Goal: Task Accomplishment & Management: Complete application form

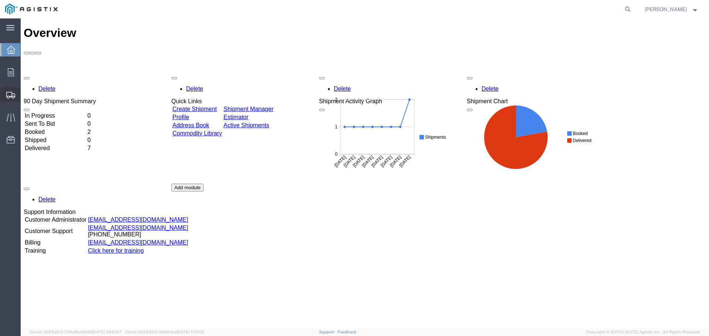
click at [0, 0] on span "Create Shipment" at bounding box center [0, 0] width 0 height 0
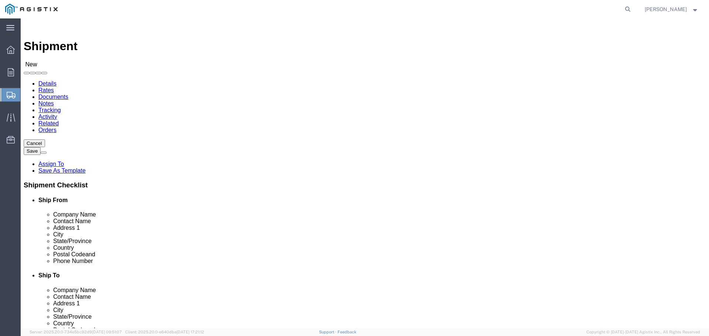
select select
click select "Select General Electric International Inc PG&E"
select select "9596"
click select "Select General Electric International Inc PG&E"
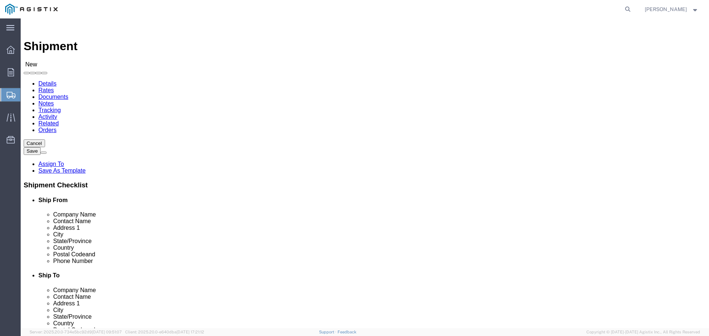
select select
click select "Select All Others [GEOGRAPHIC_DATA] [GEOGRAPHIC_DATA] [GEOGRAPHIC_DATA] [GEOGRA…"
select select "23082"
click select "Select All Others [GEOGRAPHIC_DATA] [GEOGRAPHIC_DATA] [GEOGRAPHIC_DATA] [GEOGRA…"
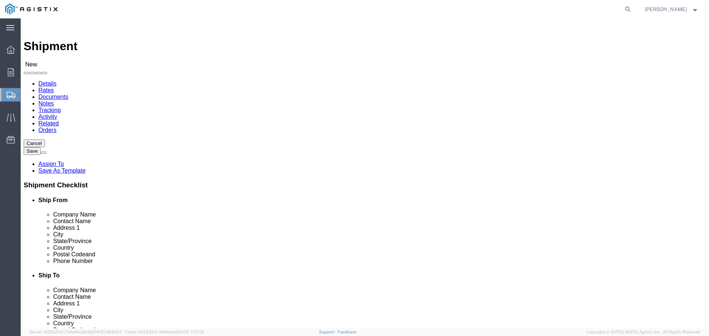
click input "text"
type input "g"
type input "GE GRID SOLUTIONS"
click input "text"
type input "[PERSON_NAME]"
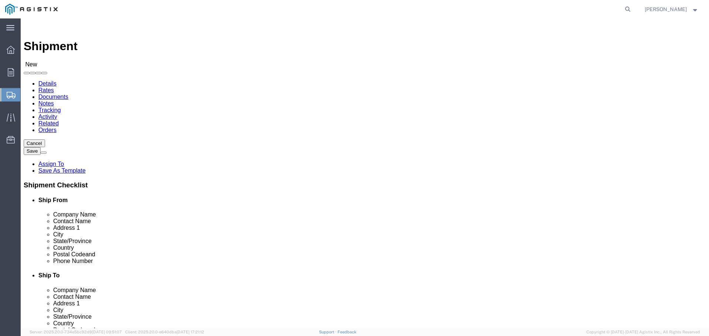
type input "1 POWER LANE"
click input "text"
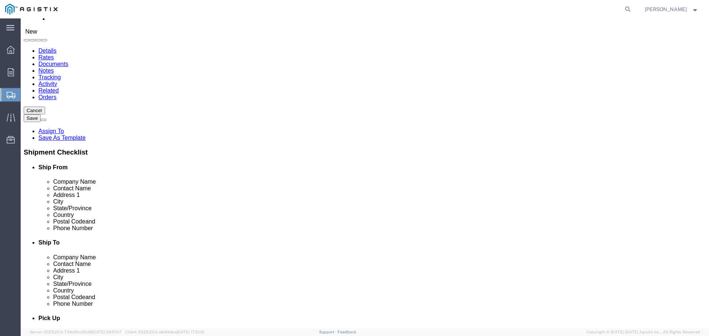
scroll to position [123, 0]
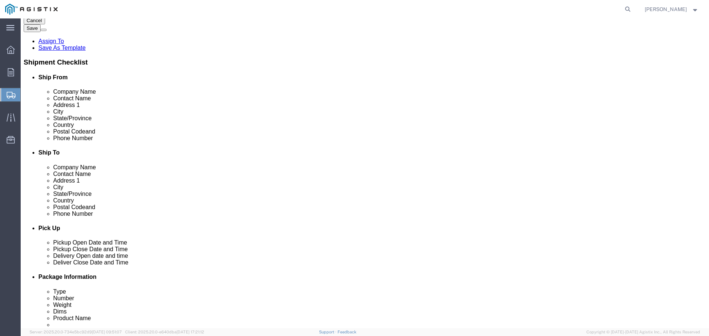
type input "[GEOGRAPHIC_DATA]"
click input "text"
type input "15022"
click input "text"
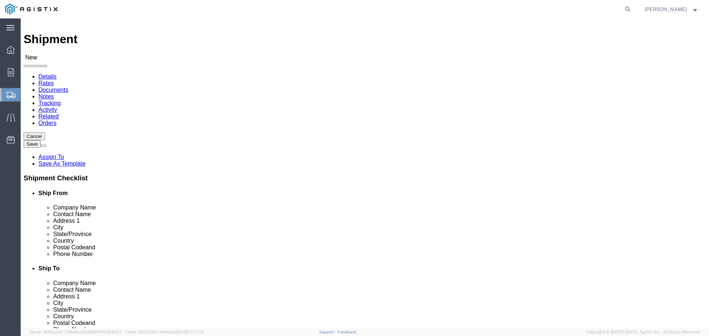
scroll to position [0, 0]
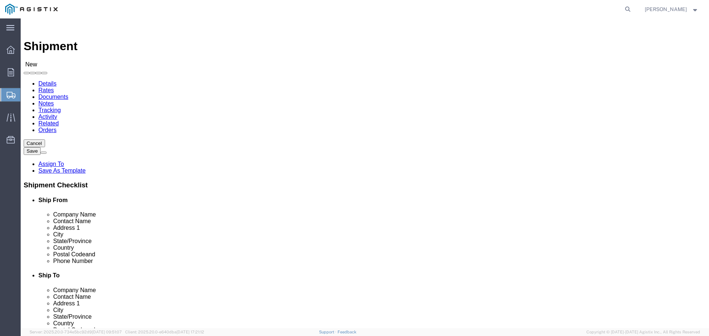
type input "7242764249"
click input "text"
type input "PG&E"
click div "Location My Profile Location (OBSOLETE) [PERSON_NAME] SC - GC TRAILER (OBSOLETE…"
click input "text"
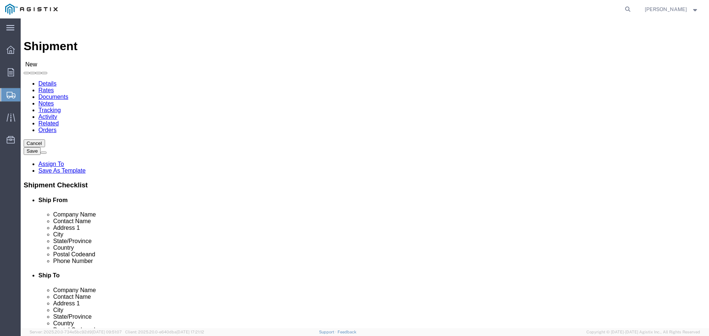
type input "N/A"
click div "Contact Name N/A N/A - Pacific Gas & Electric - (N/A) [STREET_ADDRESS][PERSON_N…"
click input "text"
paste input "[STREET_ADDRESS]"
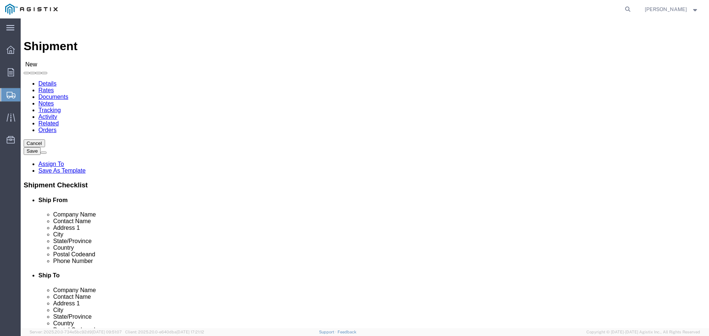
type input "[STREET_ADDRESS]"
click input "text"
paste input "[GEOGRAPHIC_DATA]"
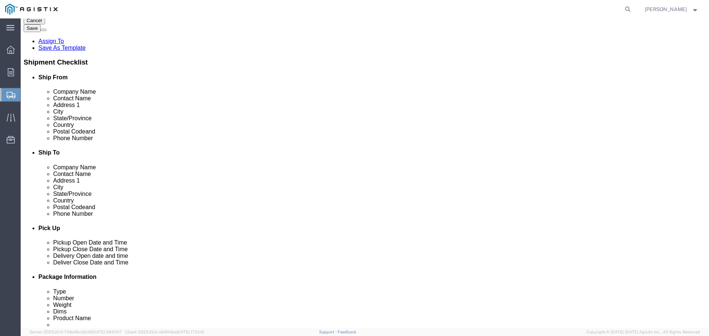
type input "[GEOGRAPHIC_DATA]"
click label "State/Province"
drag, startPoint x: 400, startPoint y: 254, endPoint x: 400, endPoint y: 250, distance: 4.1
click input "Postal Code"
type input "93725"
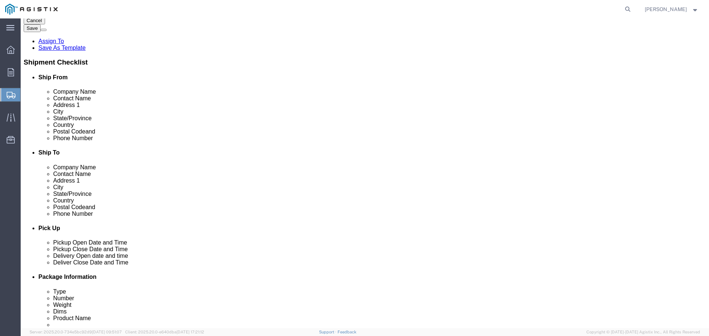
click input "text"
paste input "[PHONE_NUMBER]"
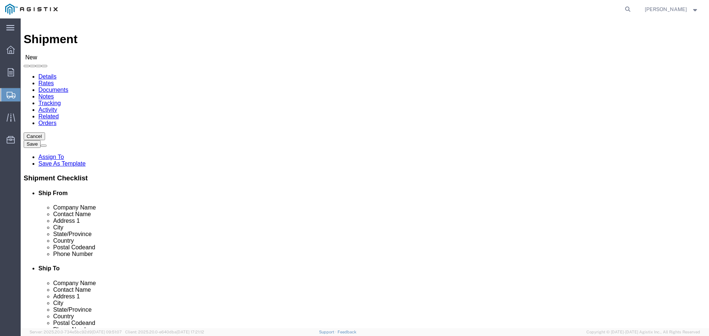
scroll to position [0, 0]
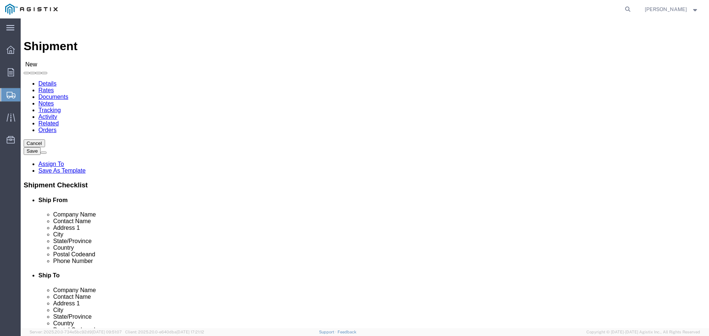
type input "[PHONE_NUMBER]"
drag, startPoint x: 387, startPoint y: 213, endPoint x: 352, endPoint y: 210, distance: 35.2
click div "Contact Name N/A N/A"
type input "FRESNO RECEIVING"
click div "Location My Profile Location (OBSOLETE) [PERSON_NAME] SC - GC TRAILER (OBSOLETE…"
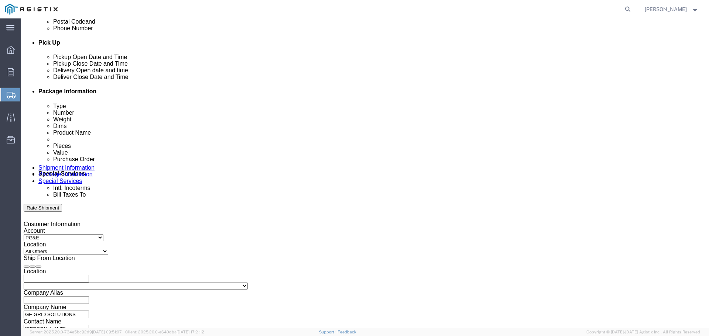
scroll to position [246, 0]
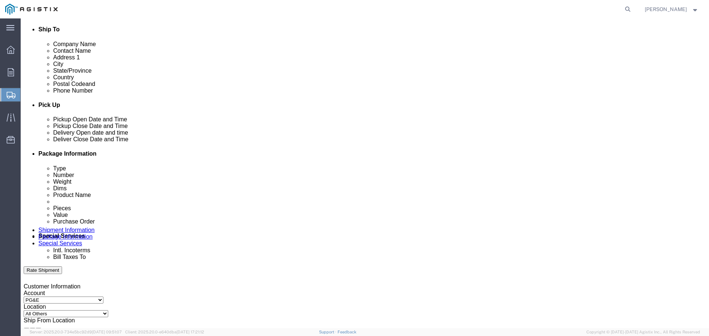
click div "[DATE] 11:00 AM"
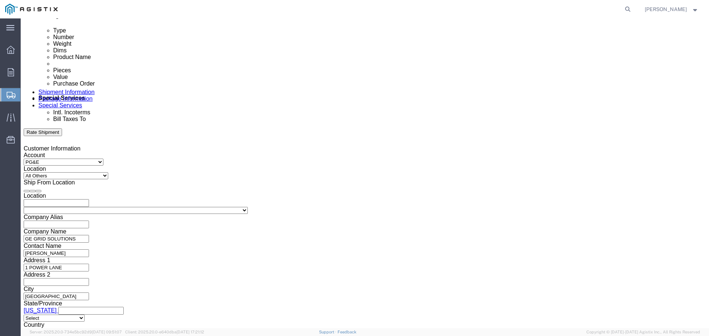
click button "Apply"
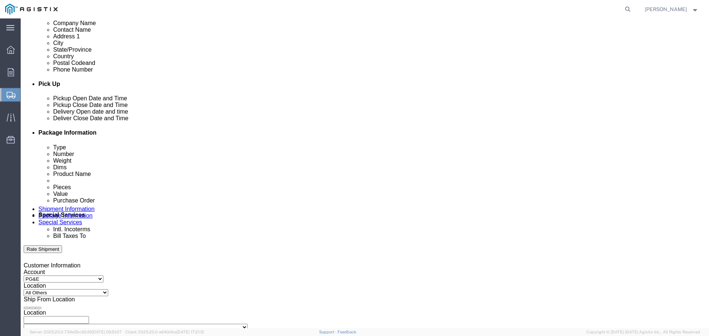
scroll to position [261, 0]
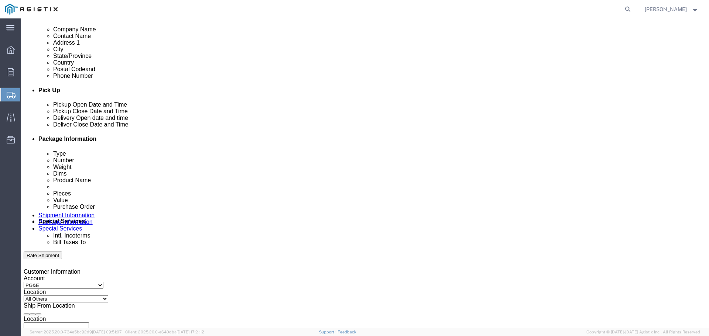
click div "[DATE] 12:00 PM"
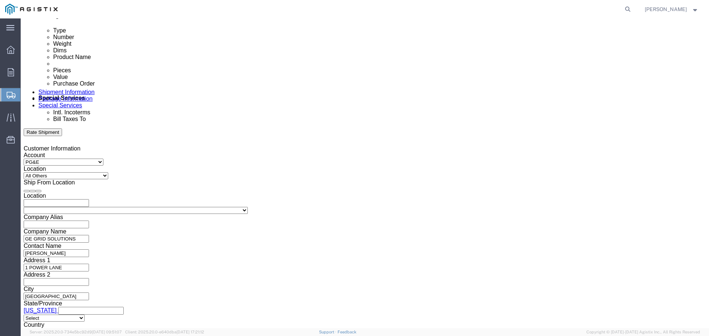
type input "5:00 PM"
click button "Apply"
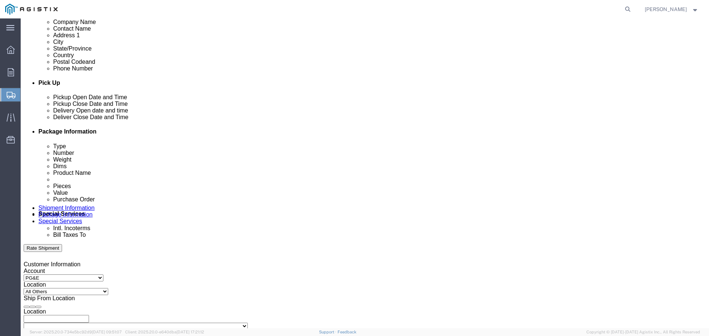
scroll to position [261, 0]
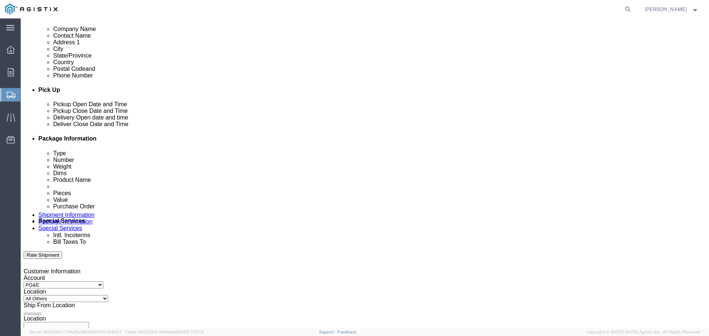
click div
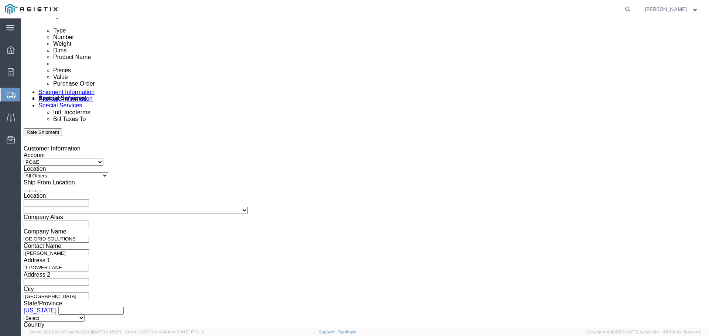
drag, startPoint x: 310, startPoint y: 193, endPoint x: 313, endPoint y: 193, distance: 3.7
click input "6:00 PM"
click input "7:00 PM"
type input "7:00 AM"
click button "Apply"
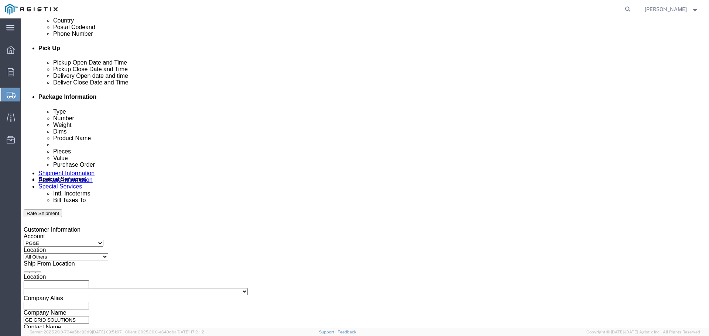
scroll to position [261, 0]
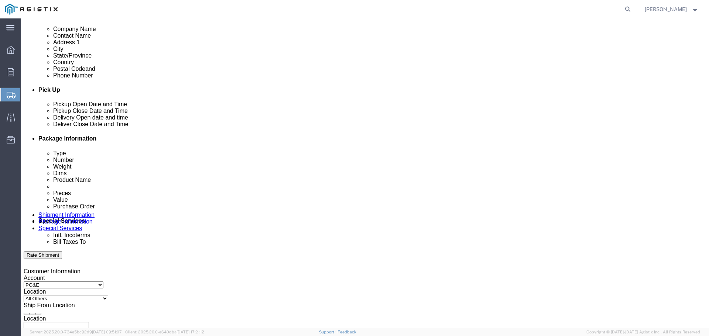
click div
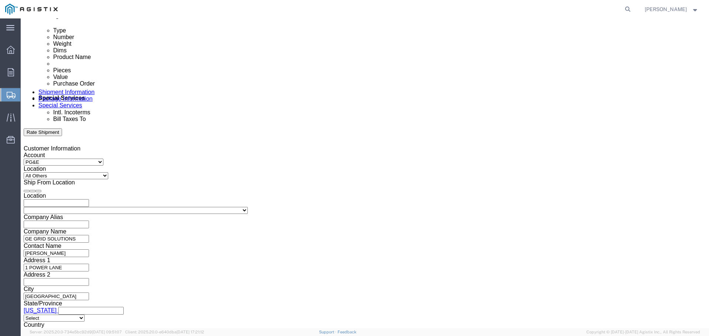
drag, startPoint x: 447, startPoint y: 197, endPoint x: 457, endPoint y: 199, distance: 9.8
click input "5:00 AM"
type input "5:00 PM"
click button "Apply"
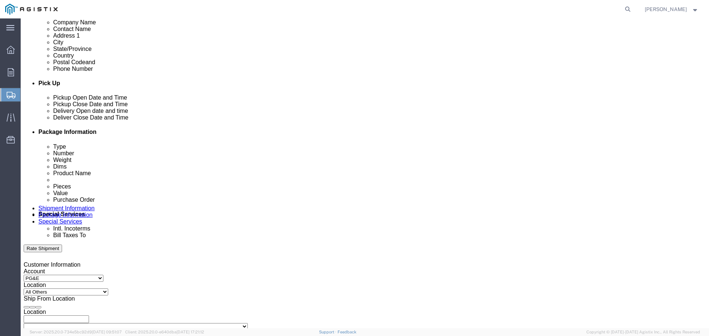
scroll to position [261, 0]
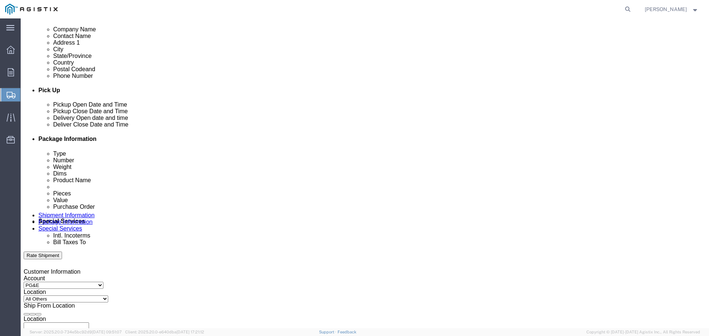
click input "text"
paste input "3501399344"
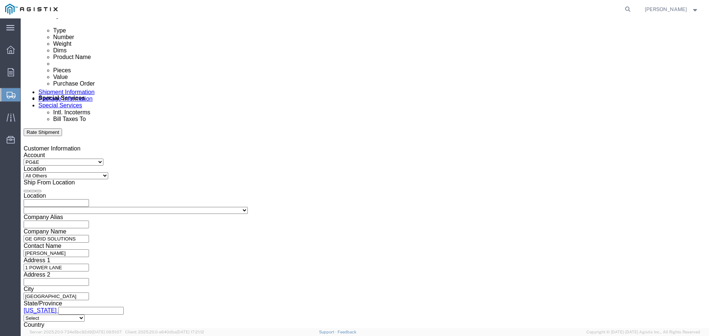
type input "3501399344"
click select "Select Air Less than Truckload Multi-Leg Ocean Freight Rail Small Parcel Truckl…"
select select "LTL"
click select "Select Air Less than Truckload Multi-Leg Ocean Freight Rail Small Parcel Truckl…"
click select "Select Straight Truck"
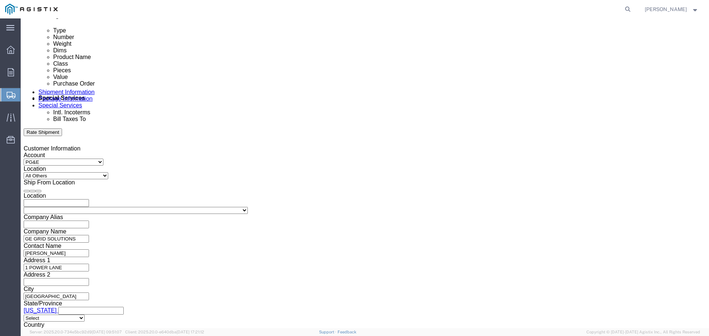
select select "STTR"
click select "Select Straight Truck"
click button "Continue"
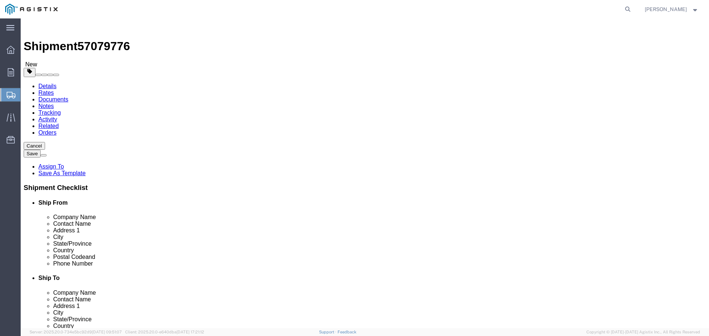
click select "Select Bulk Bundle(s) Cardboard Box(es) Carton(s) Crate(s) Drum(s) (Fiberboard)…"
select select "PONS"
click select "Select Bulk Bundle(s) Cardboard Box(es) Carton(s) Crate(s) Drum(s) (Fiberboard)…"
drag, startPoint x: 107, startPoint y: 155, endPoint x: 137, endPoint y: 172, distance: 34.7
click input "1"
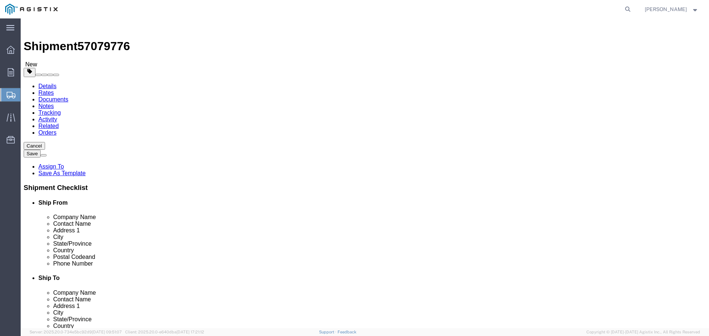
type input "5"
click input "text"
type input "44"
type input "36"
click input "text"
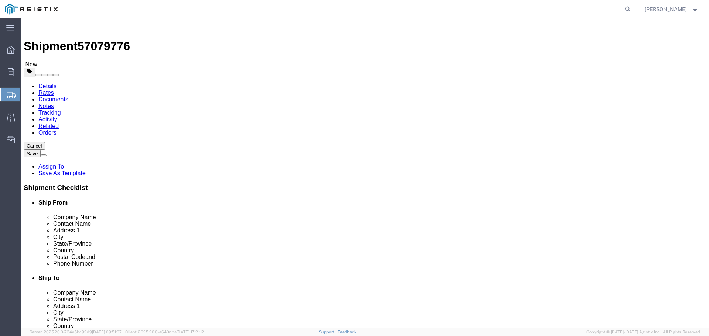
type input "96"
click input "0.00"
drag, startPoint x: 116, startPoint y: 184, endPoint x: 92, endPoint y: 183, distance: 23.6
click div "Weight 0.00 Select kgs lbs Ship. t°"
type input "1400"
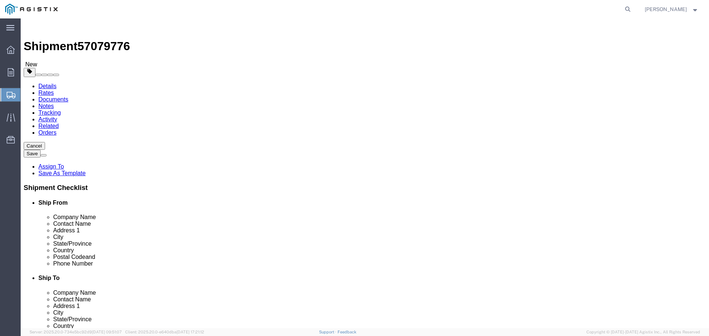
click link "Add Content"
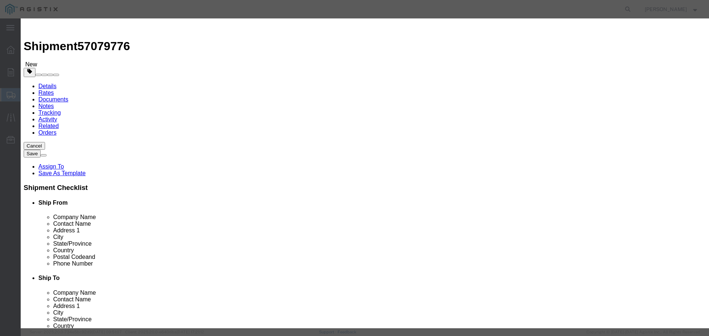
click input "text"
type input "TRANSFORMERS 502845"
click input "0"
type input "5"
click input "text"
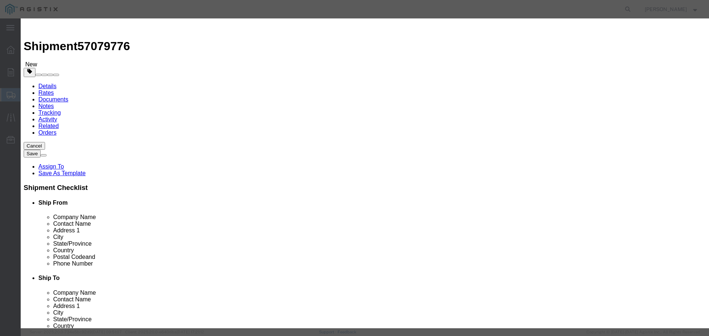
click input "text"
type input "107325"
click select "Select 50 55 60 65 70 85 92.5 100 125 175 250 300 400"
select select "70"
click select "Select 50 55 60 65 70 85 92.5 100 125 175 250 300 400"
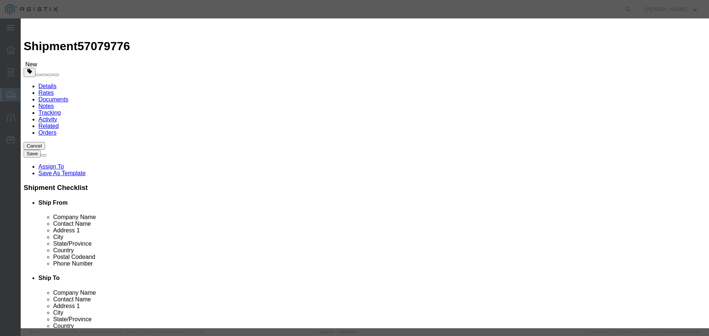
click button "Save & Close"
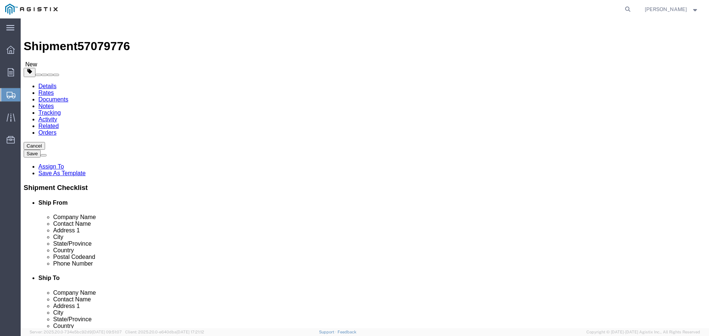
click button "Continue"
click input "text"
type input "[PERSON_NAME][EMAIL_ADDRESS][PERSON_NAME][DOMAIN_NAME]"
type input "Enter Email Address"
click ul "Enter Email Address"
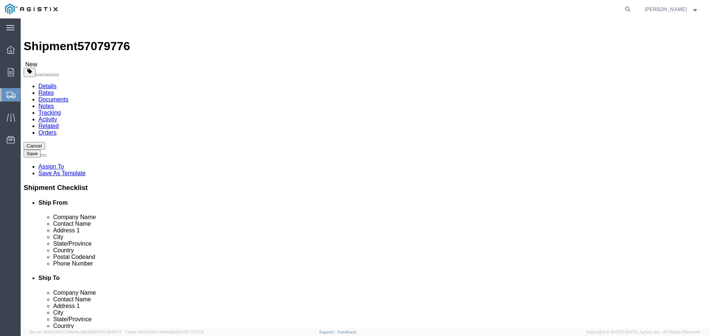
type input "G"
type input "[PERSON_NAME][EMAIL_ADDRESS][PERSON_NAME][DOMAIN_NAME]"
click label "Include shipping documents"
click input "Include shipping documents"
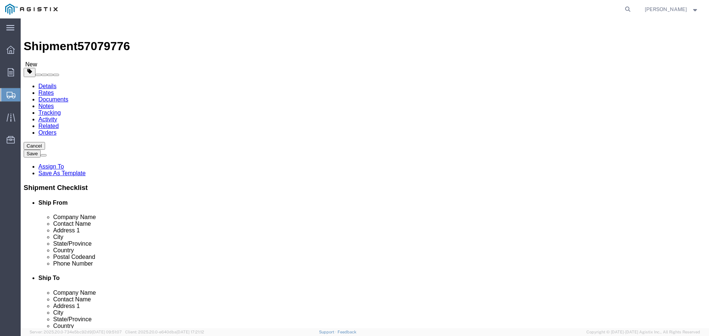
checkbox input "true"
click input "BOL"
checkbox input "true"
drag, startPoint x: 131, startPoint y: 175, endPoint x: 164, endPoint y: 179, distance: 33.9
click label "Packing List"
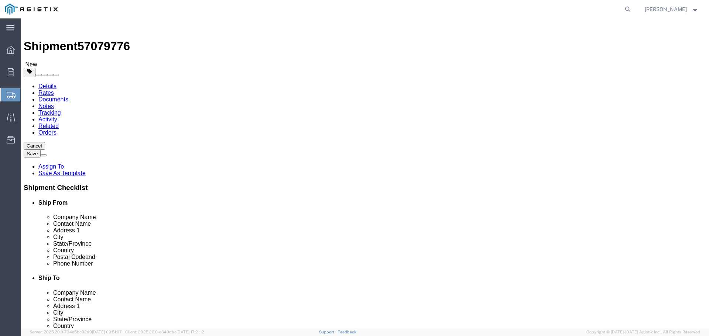
click input "Packing List"
checkbox input "true"
click input "Shipping Label"
checkbox input "true"
click button "Rate Shipment"
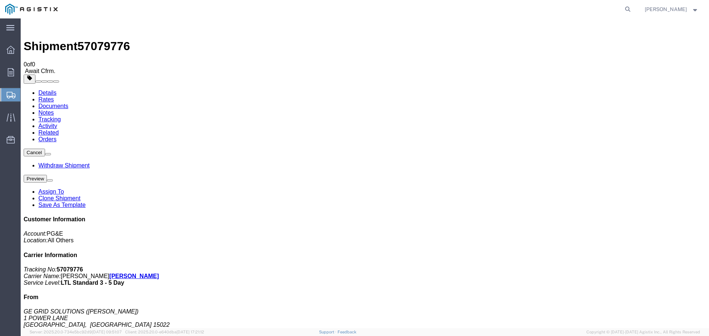
click at [5, 91] on div at bounding box center [10, 94] width 21 height 13
click at [0, 0] on span "Create Shipment" at bounding box center [0, 0] width 0 height 0
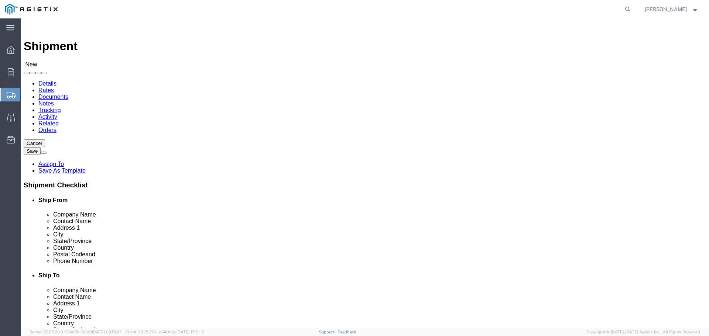
click select "Select General Electric International Inc PG&E"
select select "9596"
click select "Select General Electric International Inc PG&E"
select select
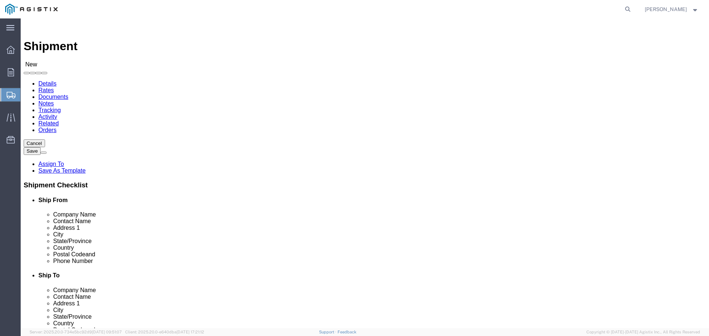
click select "Select All Others [GEOGRAPHIC_DATA] [GEOGRAPHIC_DATA] [GEOGRAPHIC_DATA] [GEOGRA…"
select select "23082"
click select "Select All Others [GEOGRAPHIC_DATA] [GEOGRAPHIC_DATA] [GEOGRAPHIC_DATA] [GEOGRA…"
click input "text"
type input "GE GRID SOLUTIONS"
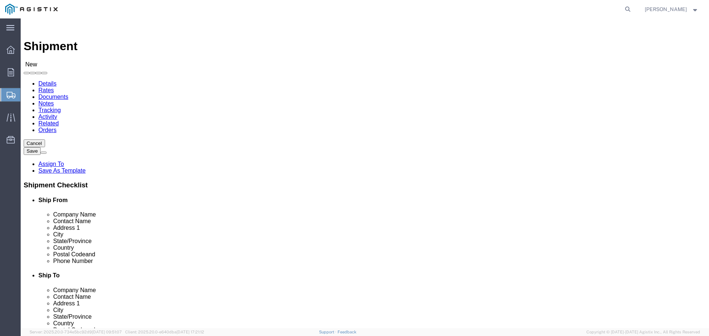
click input "text"
type input "[PERSON_NAME]"
click input "text"
type input "1 POWER LANE"
click input "text"
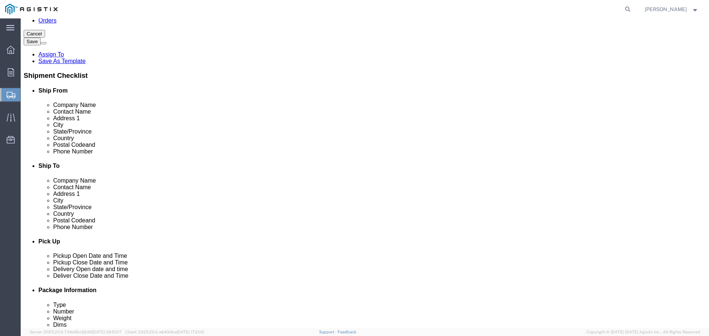
scroll to position [123, 0]
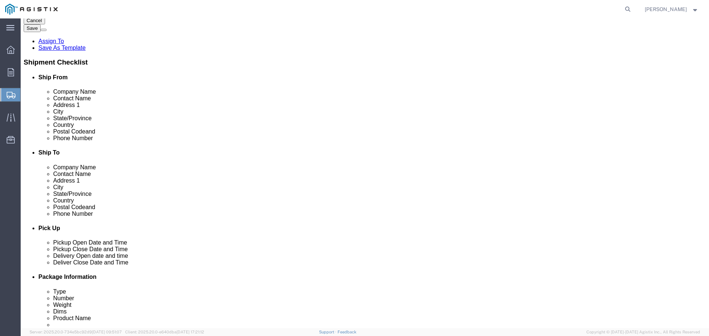
type input "[GEOGRAPHIC_DATA]"
click input "text"
type input "15022"
click input "text"
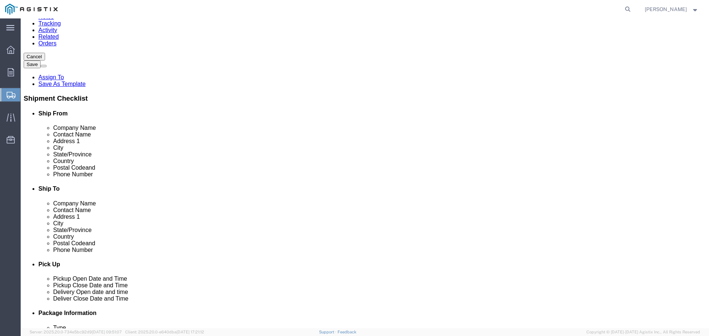
scroll to position [0, 0]
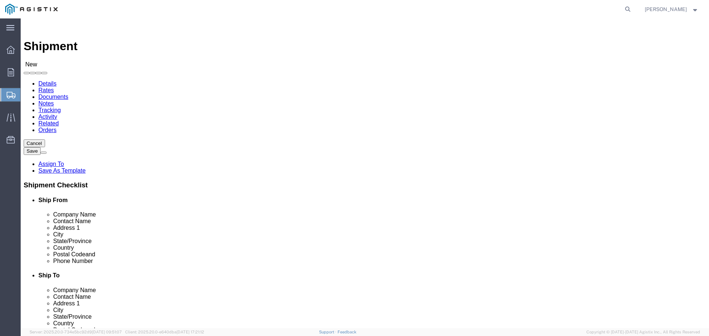
type input "7242764249"
click span
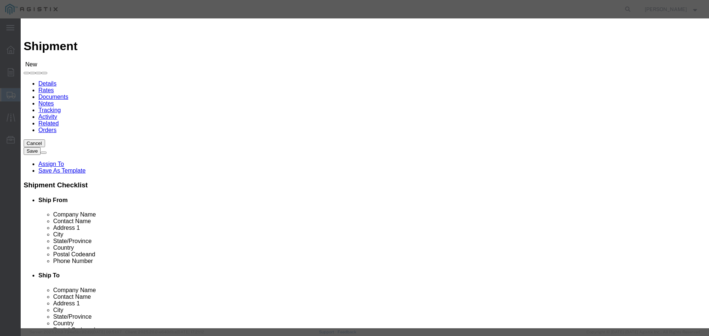
click input "checkbox"
checkbox input "true"
click button "Save"
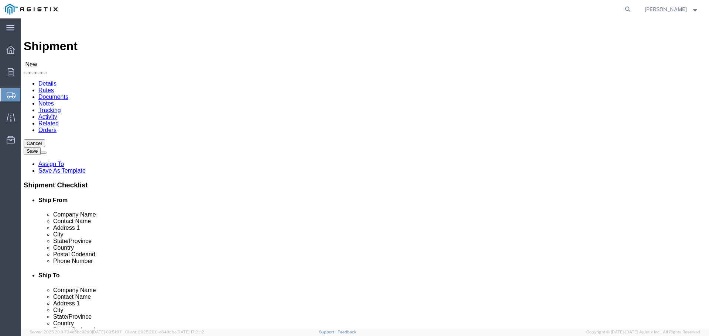
click input "text"
type input "PG&E"
click label "Company Alias"
drag, startPoint x: 390, startPoint y: 185, endPoint x: 362, endPoint y: 185, distance: 28.0
click div "Company Alias PG&E PG&E"
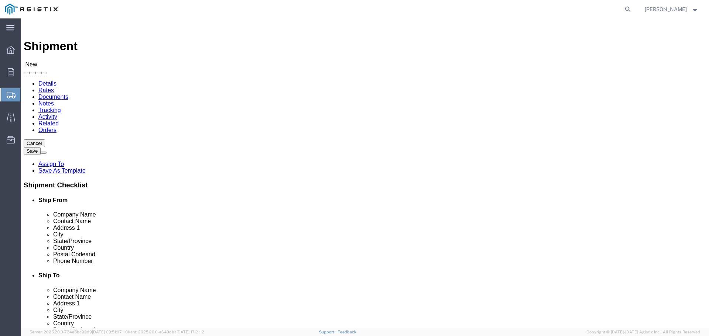
click input "text"
paste input "PG&E"
type input "PG&E"
click div "Location My Profile Location (OBSOLETE) [PERSON_NAME] SC - GC TRAILER (OBSOLETE…"
click input "text"
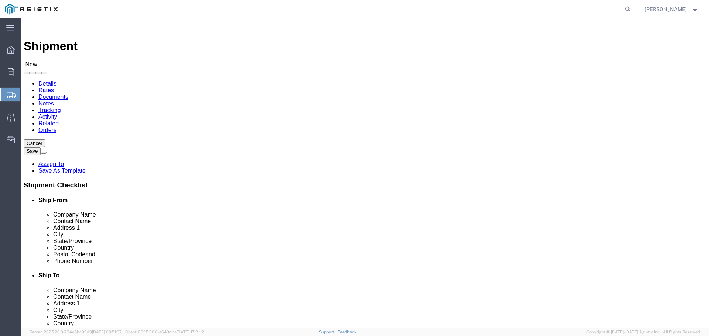
type input "N"
type input "FRESNO RECEIVING"
click div "Location My Profile Location (OBSOLETE) [PERSON_NAME] SC - GC TRAILER (OBSOLETE…"
click input "text"
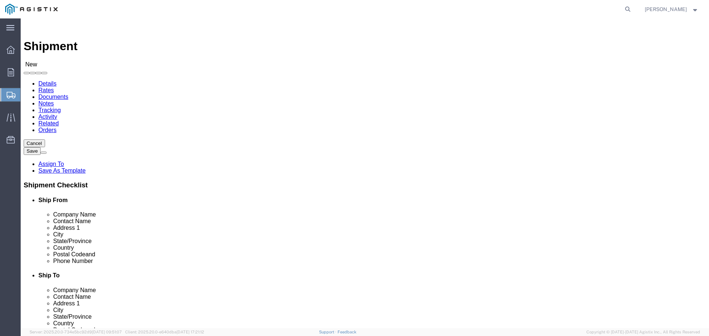
paste input "[STREET_ADDRESS]"
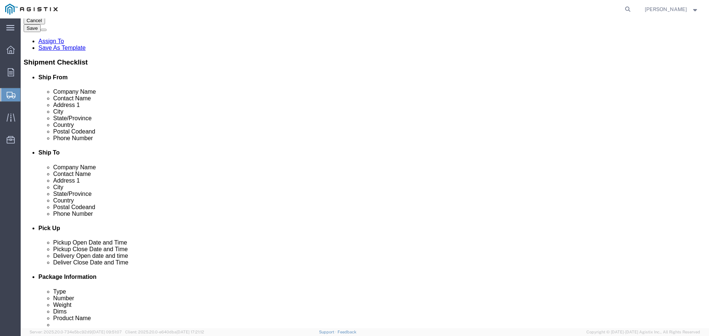
type input "[STREET_ADDRESS]"
click input "text"
type input "[GEOGRAPHIC_DATA]"
click label "State/Province"
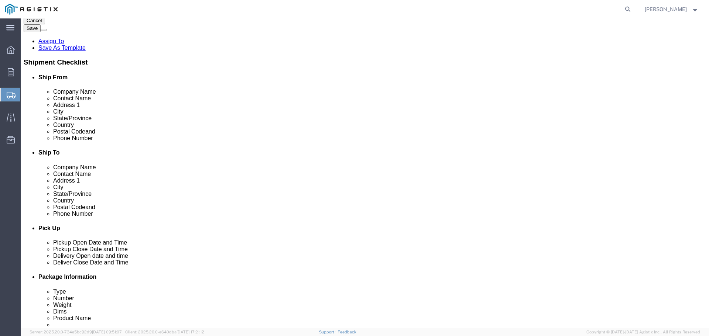
drag, startPoint x: 395, startPoint y: 252, endPoint x: 395, endPoint y: 220, distance: 32.5
click input "Postal Code"
type input "93725"
click input "text"
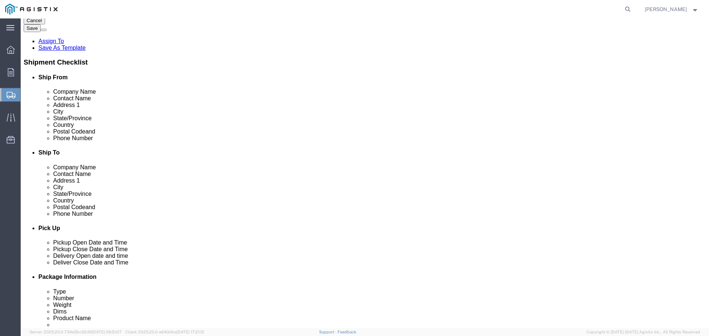
paste input "[PHONE_NUMBER]"
type input "[PHONE_NUMBER]"
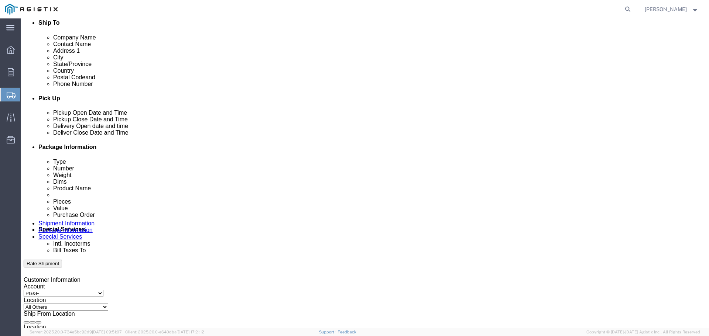
scroll to position [246, 0]
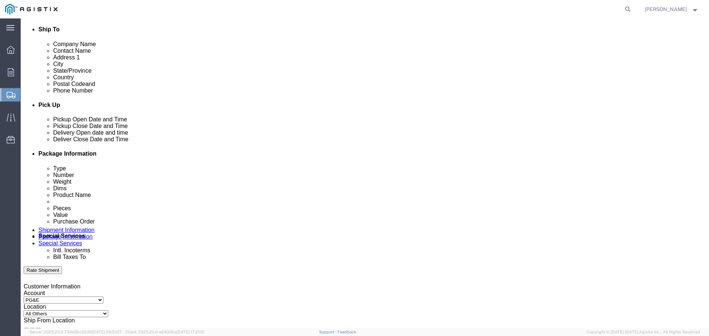
click div "[DATE] 11:00 AM"
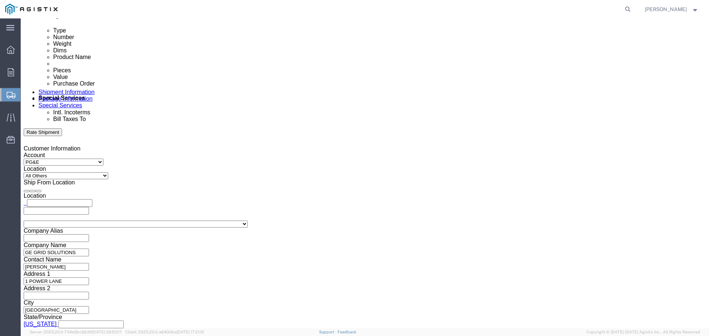
click button "Apply"
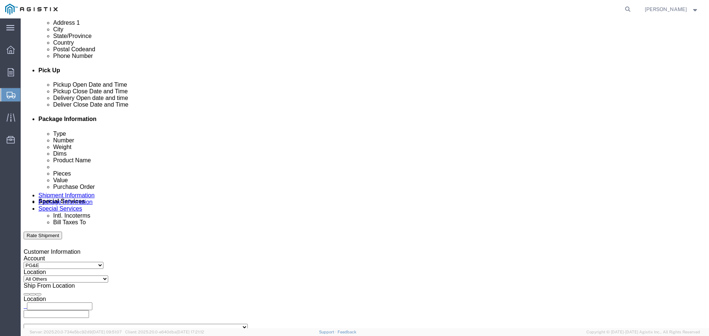
scroll to position [261, 0]
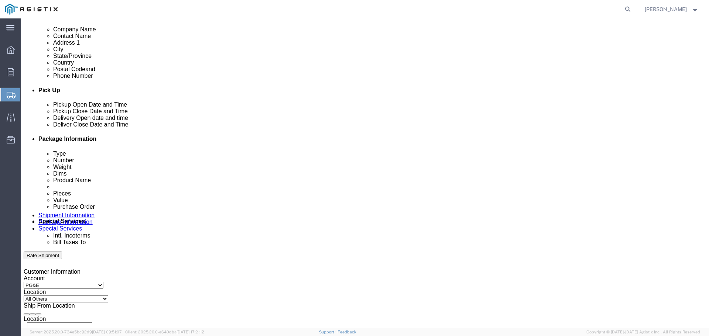
click div "[DATE] 12:00 PM"
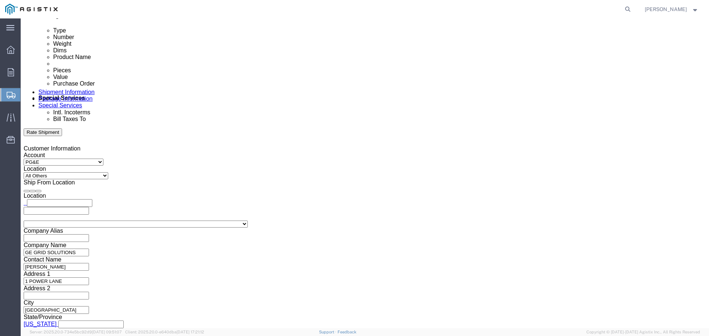
type input "5:00 PM"
click button "Apply"
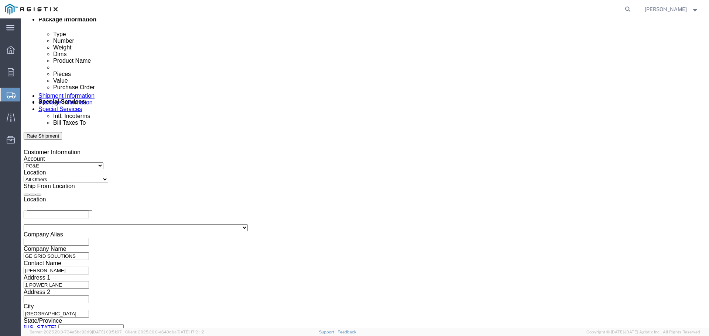
scroll to position [261, 0]
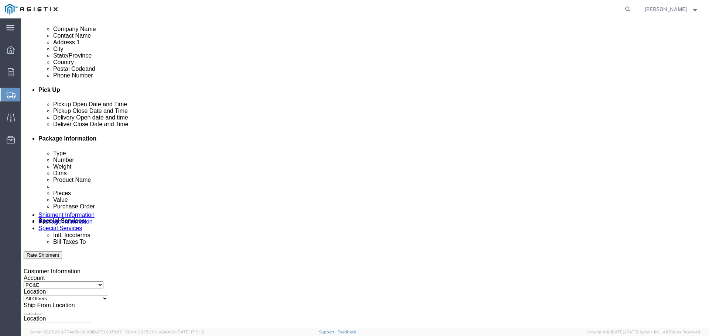
click div
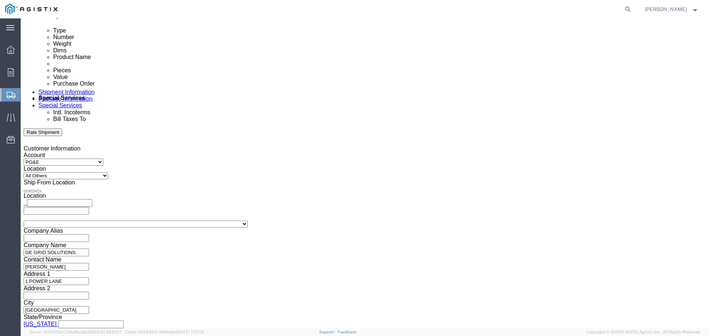
click input "6:00 PM"
click input "7:00 PM"
type input "7:00 AM"
click button "Apply"
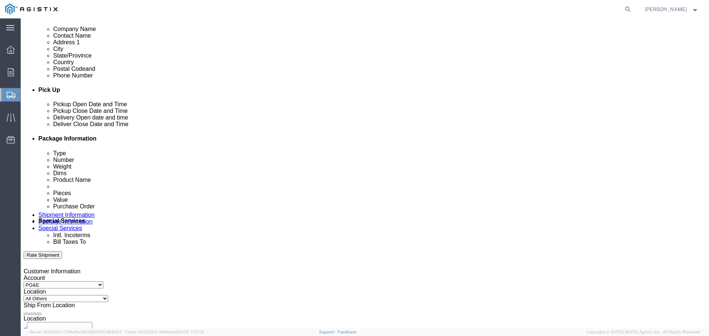
click div
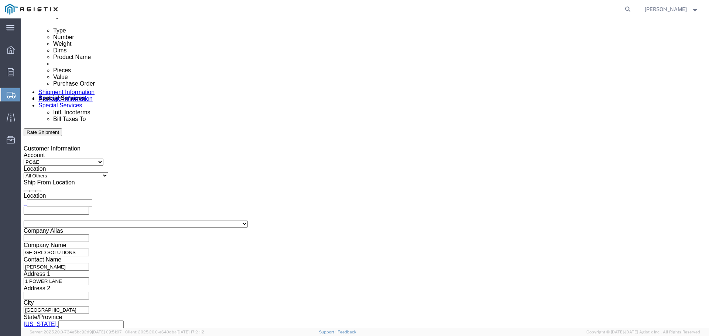
click input "5:00 AM"
type input "5:00 PM"
click button "Apply"
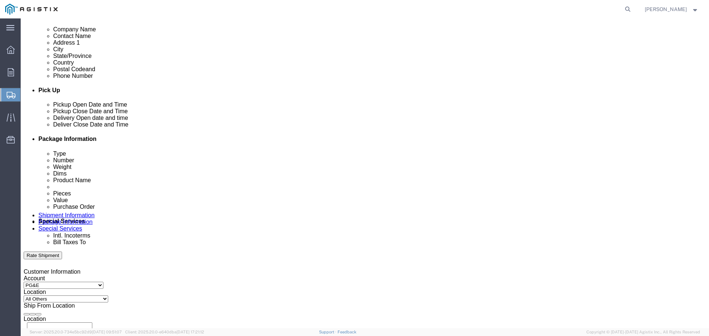
click input "text"
paste input "3501381999"
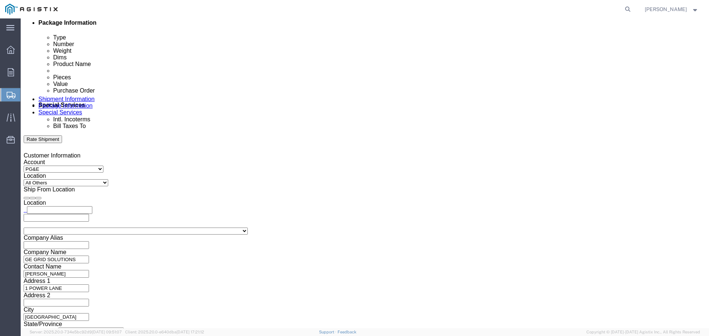
scroll to position [384, 0]
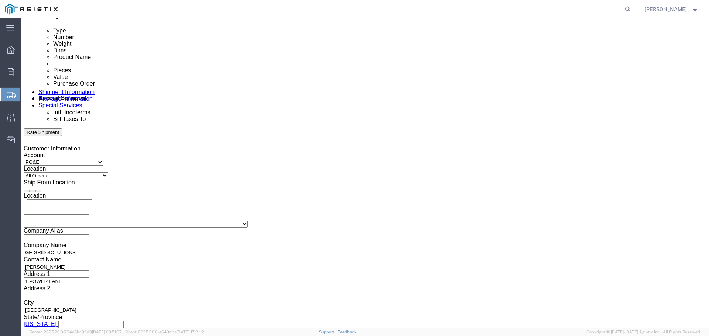
type input "3501381999"
click select "Select Air Less than Truckload Multi-Leg Ocean Freight Rail Small Parcel Truckl…"
select select "LTL"
click select "Select Air Less than Truckload Multi-Leg Ocean Freight Rail Small Parcel Truckl…"
click select "Select Straight Truck"
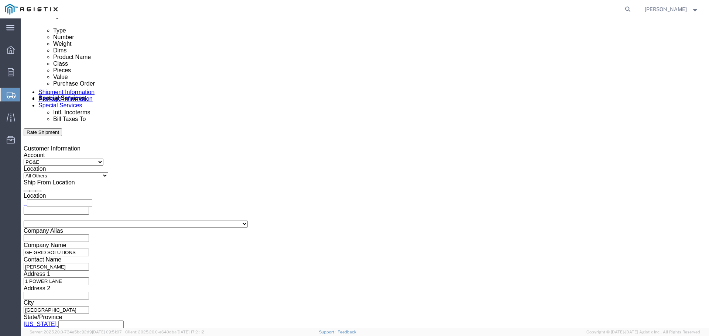
select select "STTR"
click select "Select Straight Truck"
click button "Continue"
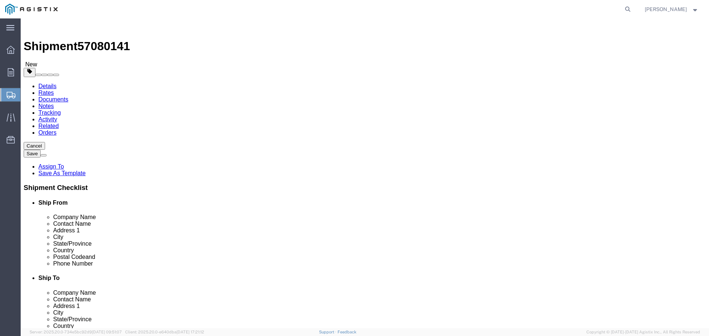
click select "Select Bulk Bundle(s) Cardboard Box(es) Carton(s) Crate(s) Drum(s) (Fiberboard)…"
select select "PONS"
click select "Select Bulk Bundle(s) Cardboard Box(es) Carton(s) Crate(s) Drum(s) (Fiberboard)…"
click input "1"
type input "3"
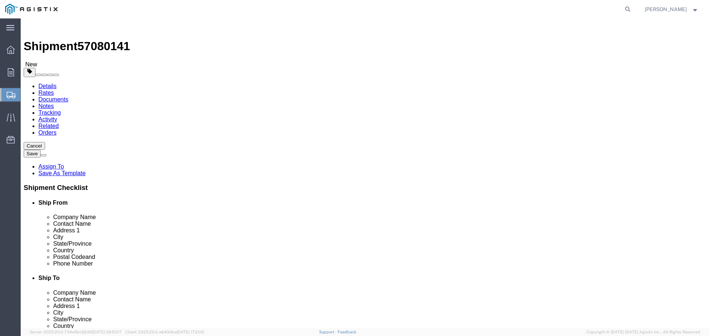
click input "text"
type input "44"
type input "68"
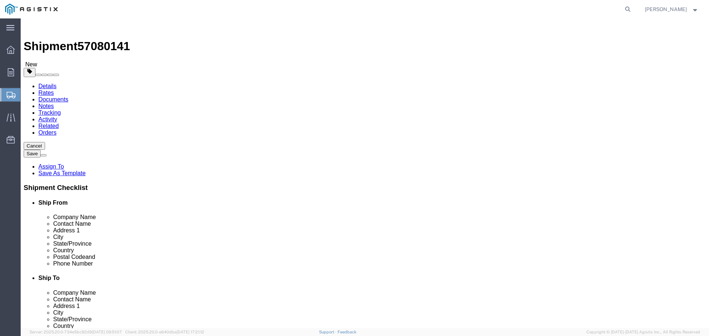
click input "0.00"
drag, startPoint x: 119, startPoint y: 183, endPoint x: 86, endPoint y: 186, distance: 33.3
click div "Weight 0.00 Select kgs lbs Ship. t°"
type input "650"
click link "Add Content"
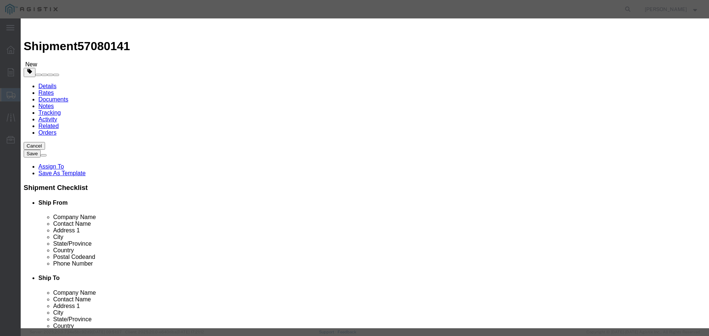
click input "text"
type input "TRANSFORMERS 474700"
click input "0"
type input "3"
click input "text"
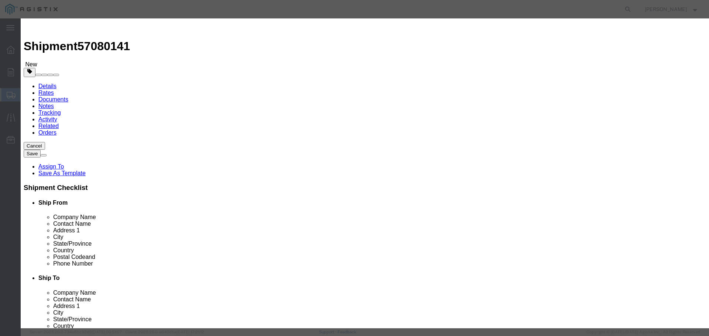
click input "text"
type input "30576"
click select "Select 50 55 60 65 70 85 92.5 100 125 175 250 300 400"
select select "70"
click select "Select 50 55 60 65 70 85 92.5 100 125 175 250 300 400"
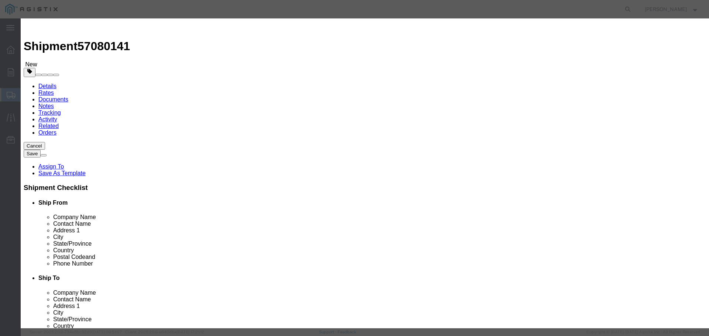
click button "Save & Close"
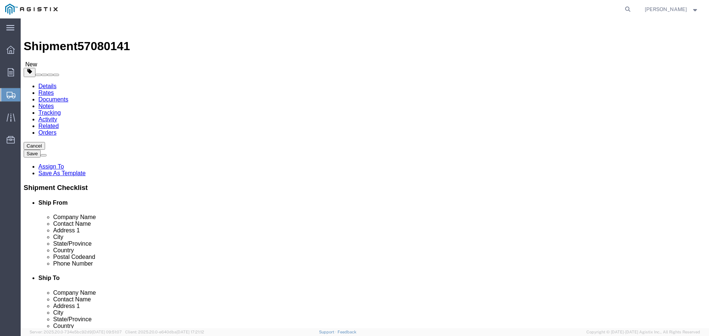
click button "Continue"
click input "text"
type input "[PERSON_NAME][EMAIL_ADDRESS][PERSON_NAME][DOMAIN_NAME]"
type input "Enter Email Address"
click ul "Enter Email Address"
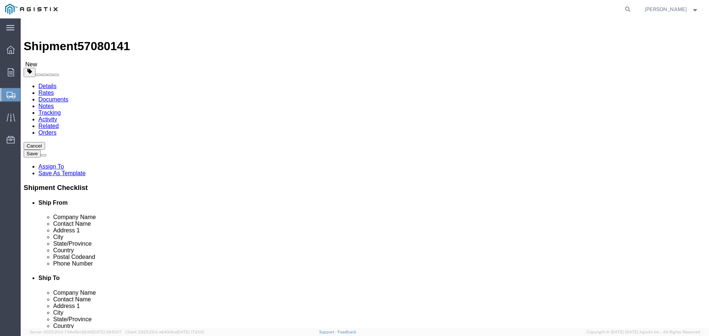
type input "[PERSON_NAME][EMAIL_ADDRESS][PERSON_NAME][DOMAIN_NAME]"
type input "Enter Email Address"
click div "To Enter Email Address Include shipping documents What documents that would lik…"
click input "text"
type input "[PERSON_NAME][EMAIL_ADDRESS][PERSON_NAME][DOMAIN_NAME]"
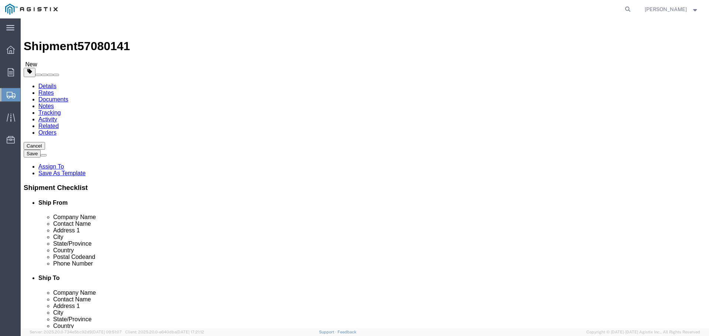
type input "[PERSON_NAME][EMAIL_ADDRESS][PERSON_NAME][DOMAIN_NAME]"
click input "Include shipping documents"
checkbox input "true"
drag, startPoint x: 101, startPoint y: 172, endPoint x: 105, endPoint y: 173, distance: 3.8
click div "What documents that would like to be included with the Shipment notification em…"
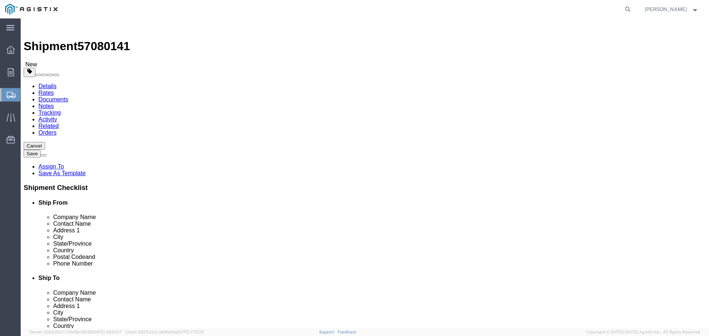
click input "BOL"
checkbox input "true"
click label "Packing List"
click input "Packing List"
checkbox input "true"
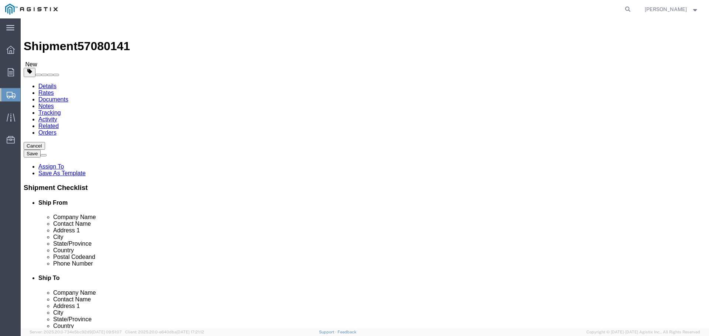
click input "Shipping Label"
checkbox input "true"
click button "Rate Shipment"
